Goal: Information Seeking & Learning: Check status

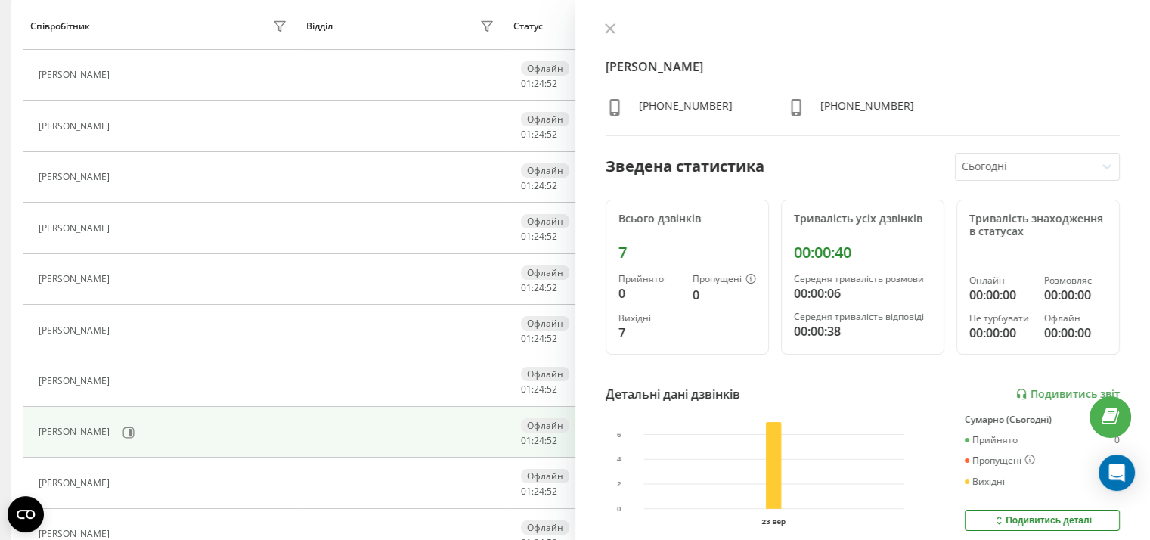
scroll to position [191, 0]
click at [609, 32] on icon at bounding box center [610, 28] width 11 height 11
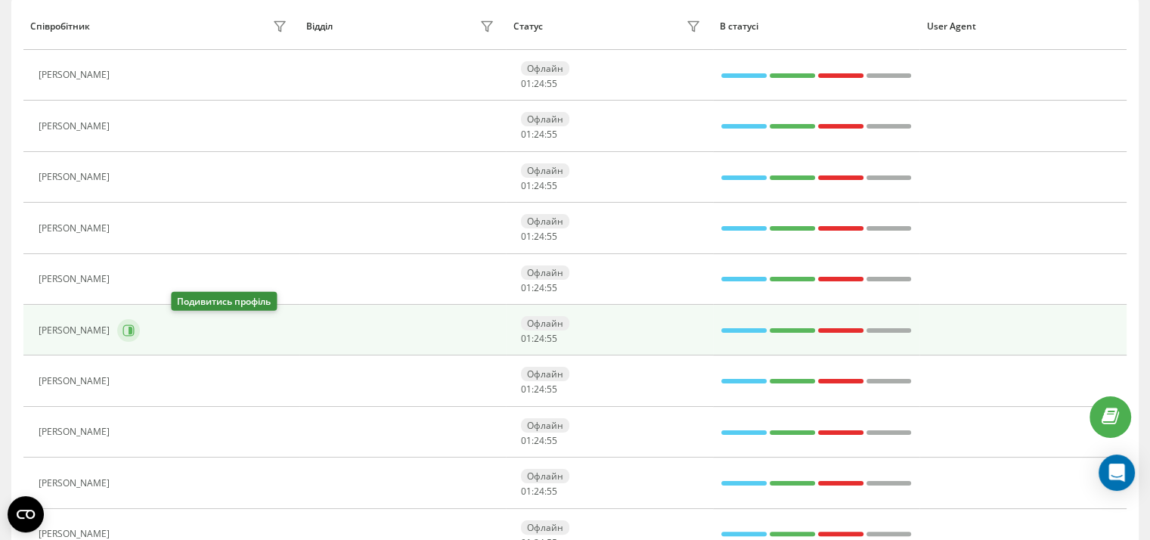
click at [132, 330] on icon at bounding box center [131, 331] width 4 height 8
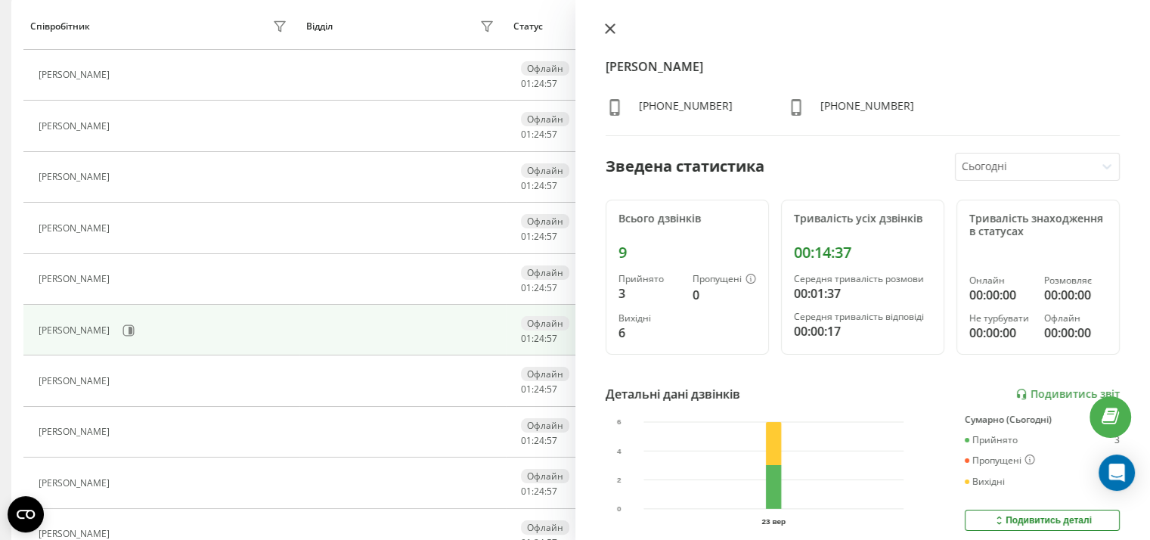
click at [609, 29] on icon at bounding box center [609, 28] width 9 height 9
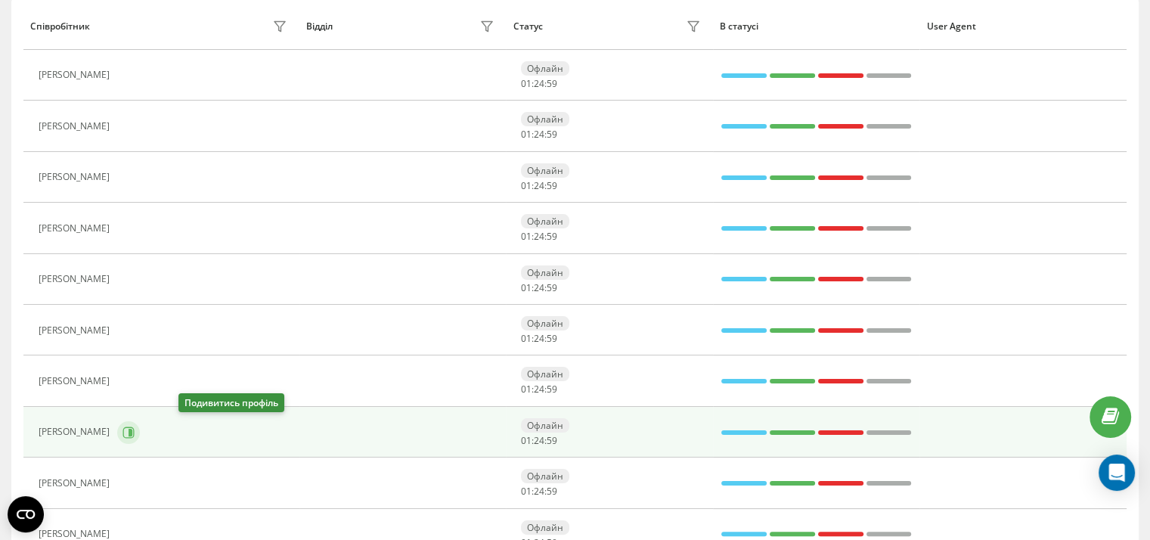
click at [135, 433] on icon at bounding box center [129, 432] width 12 height 12
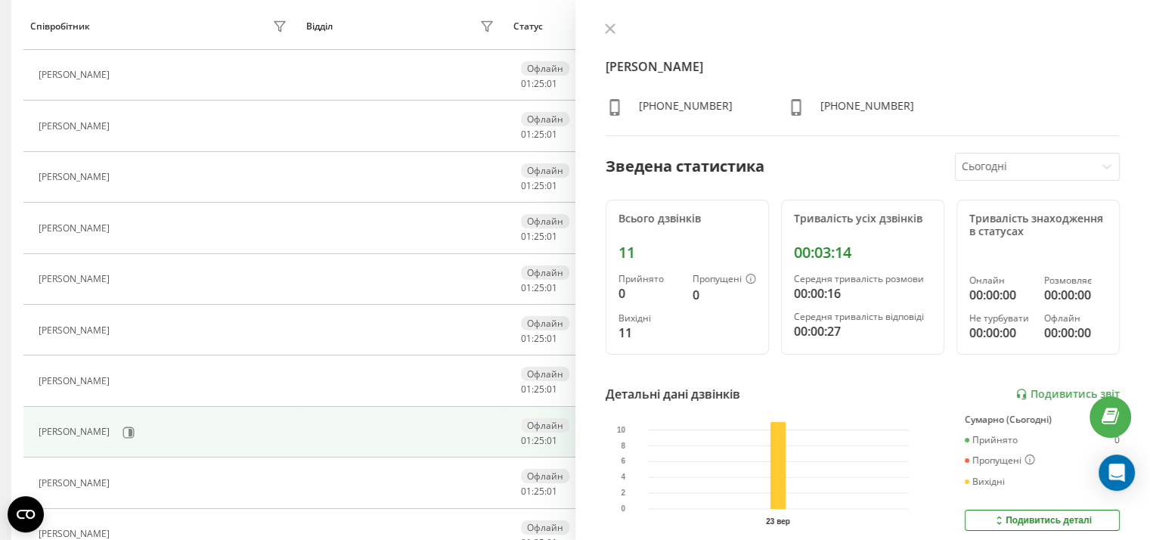
click at [611, 28] on icon at bounding box center [609, 28] width 9 height 9
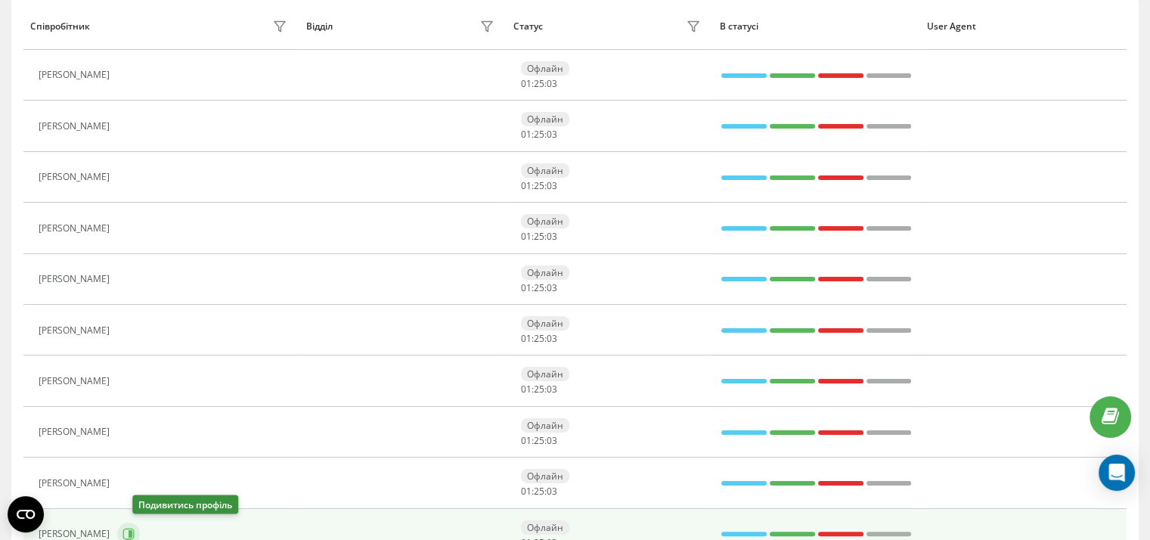
click at [135, 529] on icon at bounding box center [128, 534] width 11 height 11
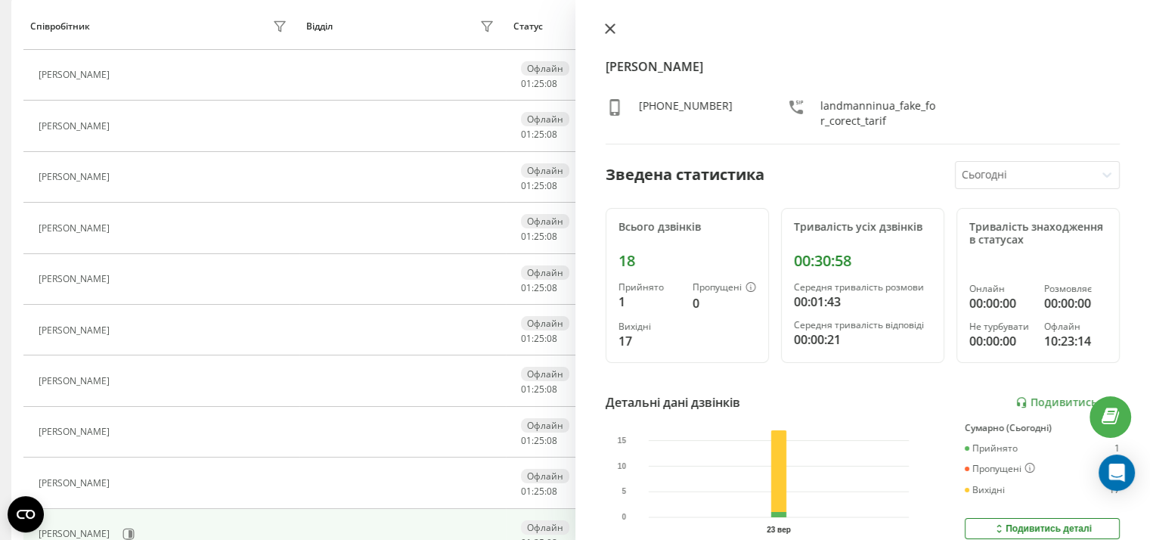
click at [606, 25] on icon at bounding box center [609, 28] width 9 height 9
